Goal: Task Accomplishment & Management: Use online tool/utility

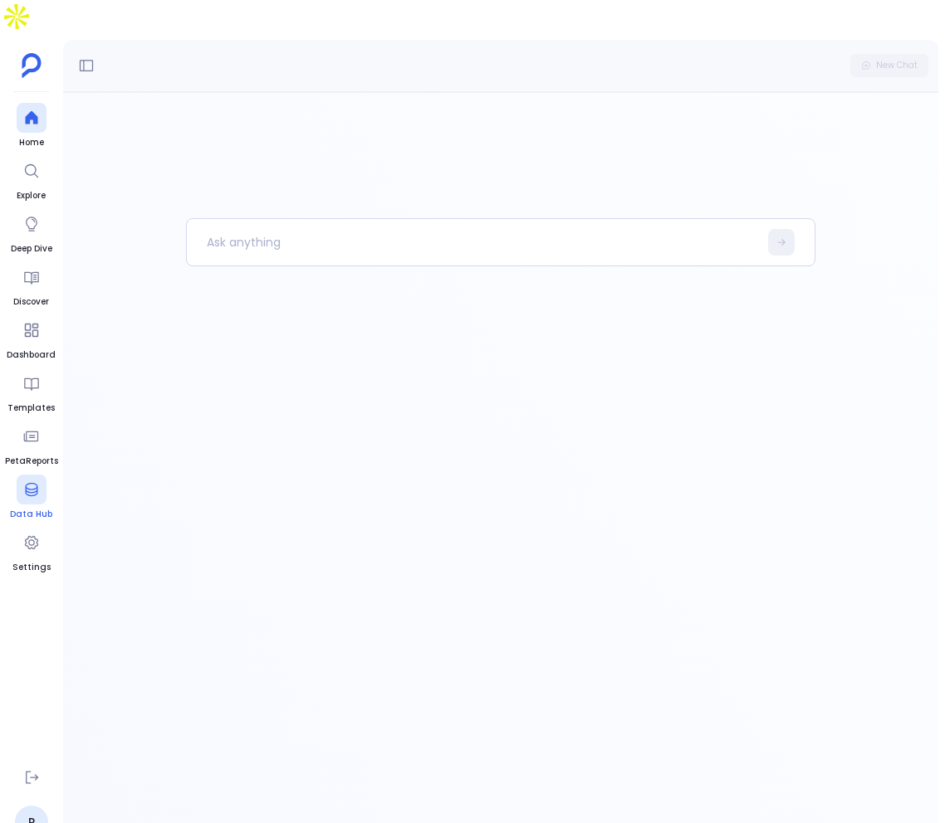
click at [34, 481] on icon at bounding box center [31, 489] width 17 height 17
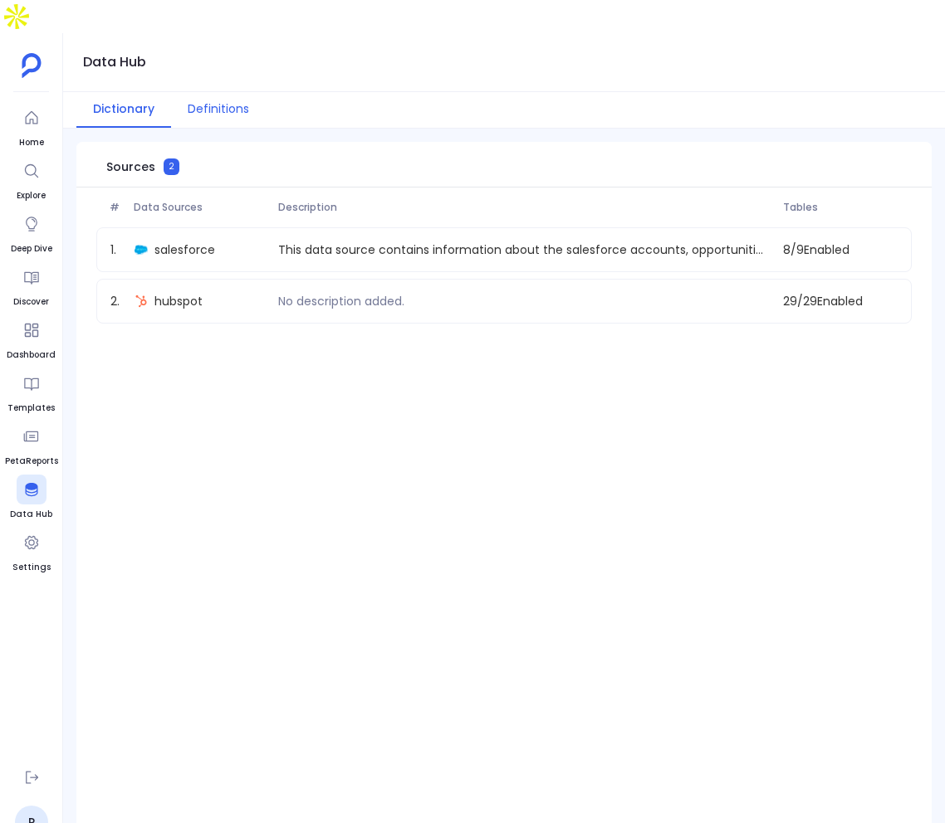
click at [233, 92] on button "Definitions" at bounding box center [218, 110] width 95 height 36
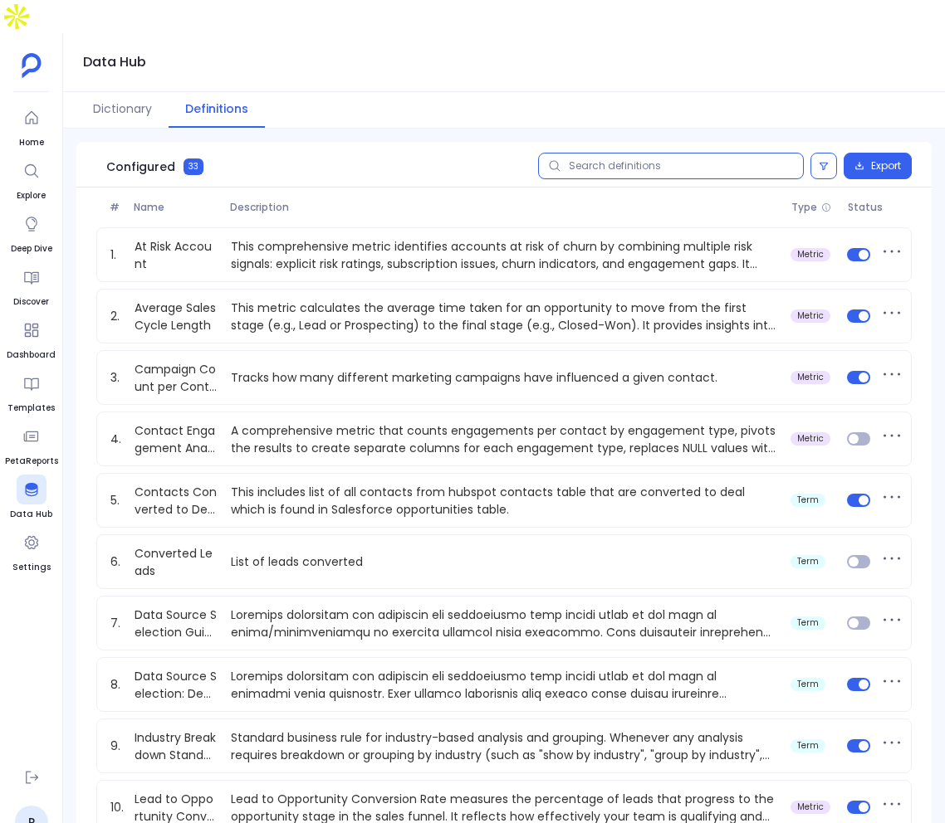
click at [638, 153] on input "text" at bounding box center [671, 166] width 266 height 27
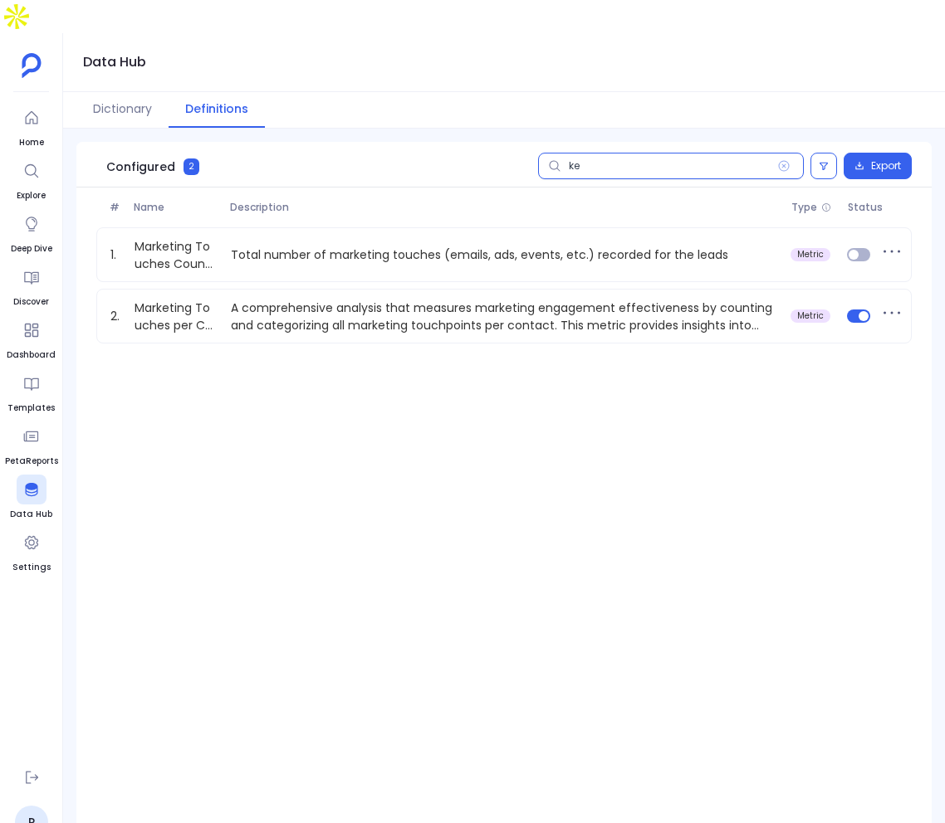
type input "k"
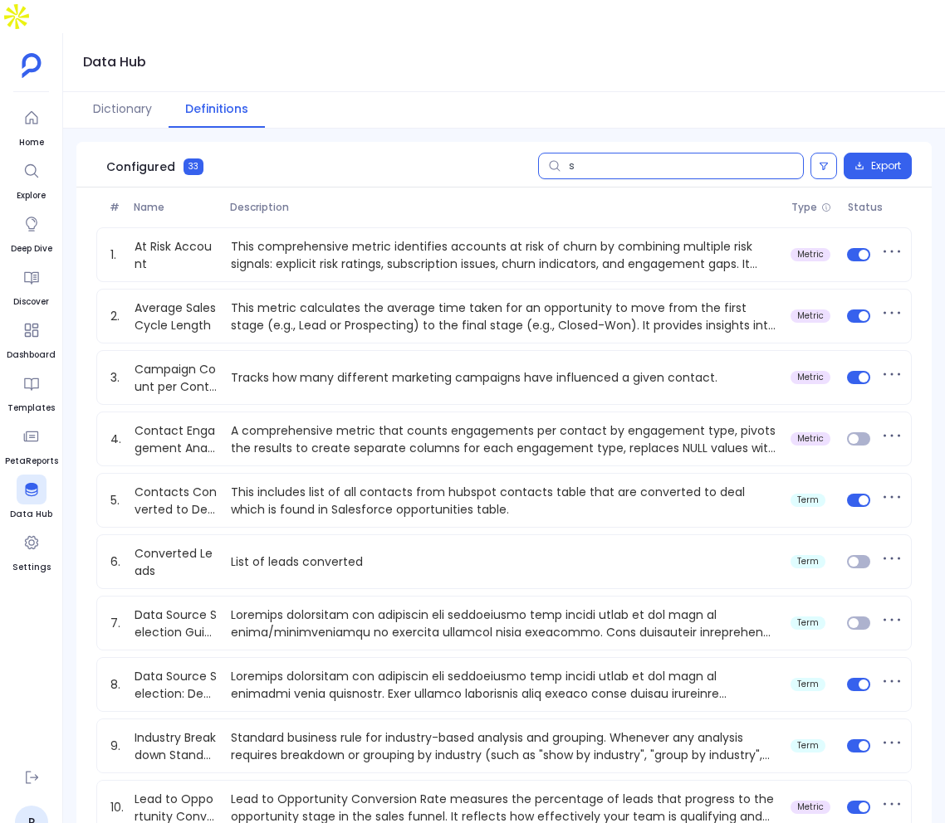
type input "st"
click at [17, 763] on button at bounding box center [32, 778] width 30 height 30
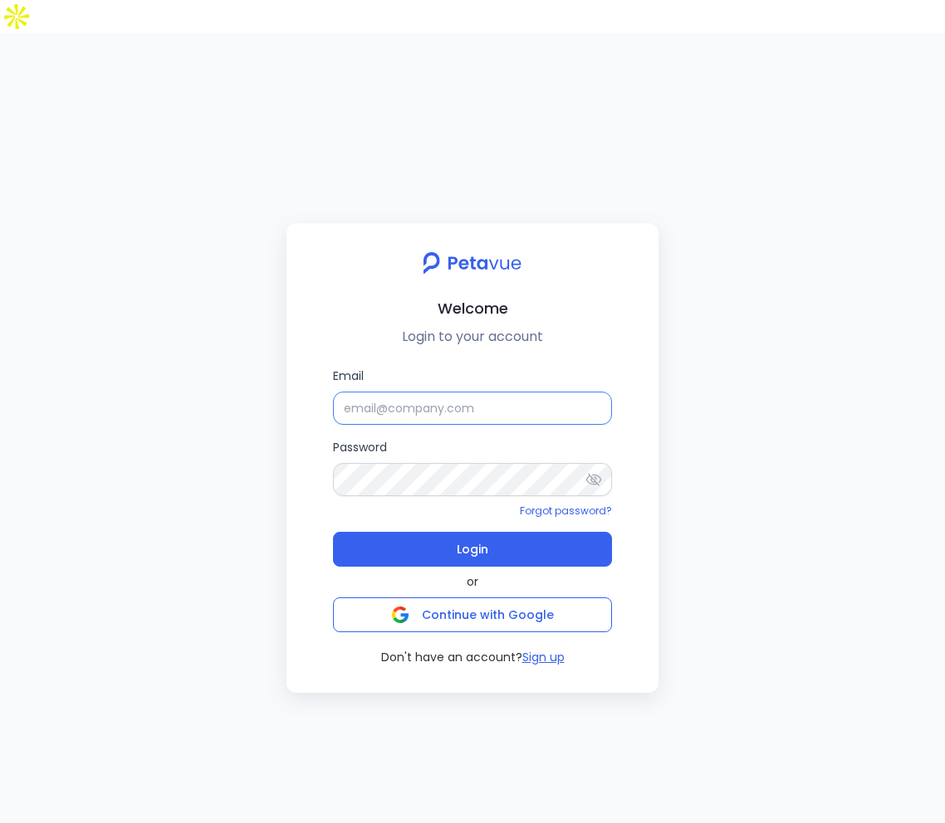
click at [376, 392] on input "Email" at bounding box center [472, 408] width 279 height 33
type input "[EMAIL_ADDRESS][DOMAIN_NAME]"
click at [488, 487] on form "Email [EMAIL_ADDRESS][DOMAIN_NAME] Password Forgot password? Login" at bounding box center [472, 467] width 279 height 200
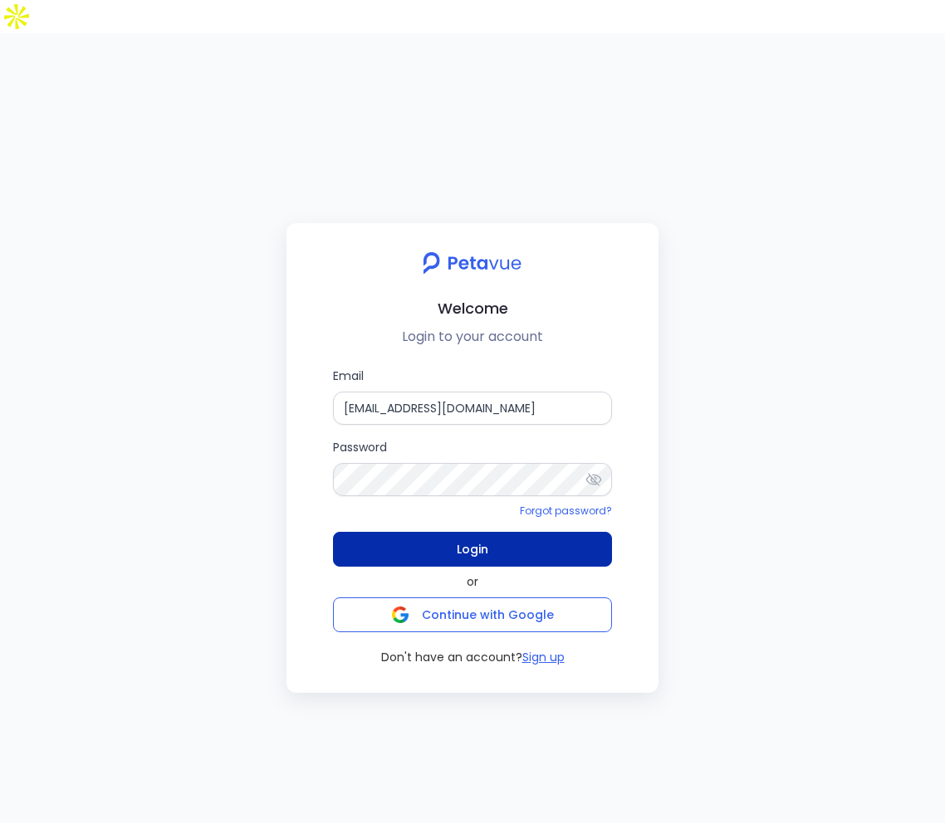
click at [488, 532] on button "Login" at bounding box center [472, 549] width 279 height 35
